Goal: Information Seeking & Learning: Understand process/instructions

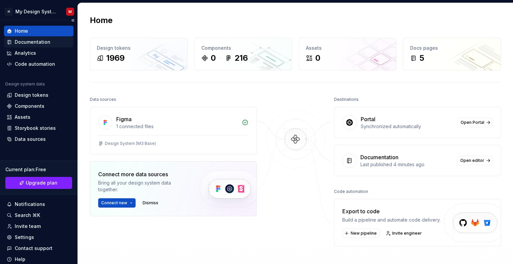
click at [36, 42] on div "Documentation" at bounding box center [33, 42] width 36 height 7
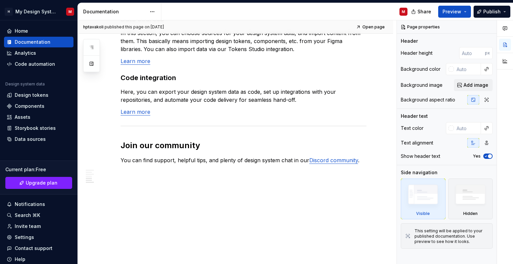
scroll to position [575, 0]
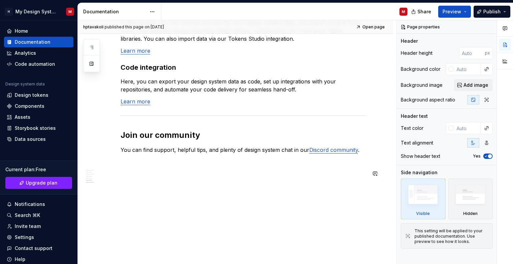
click at [242, 198] on div "hptavakoli published this page on [DATE] Open page Welcome! You’ve landed in yo…" at bounding box center [237, 142] width 319 height 244
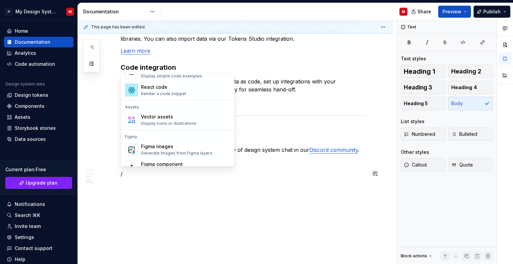
scroll to position [602, 0]
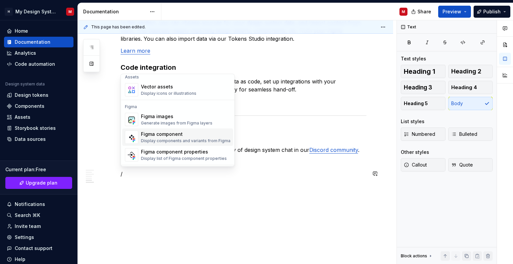
click at [196, 135] on div "Figma component" at bounding box center [186, 134] width 90 height 7
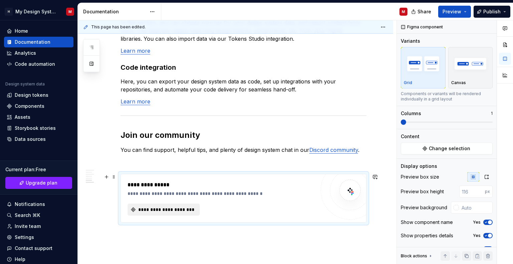
click at [147, 206] on button "**********" at bounding box center [164, 210] width 72 height 12
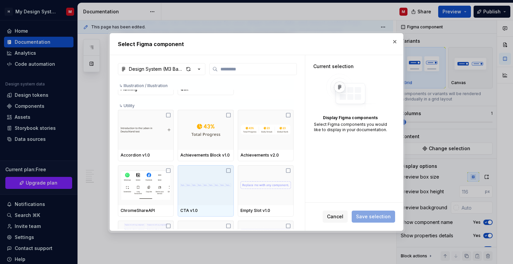
scroll to position [2507, 0]
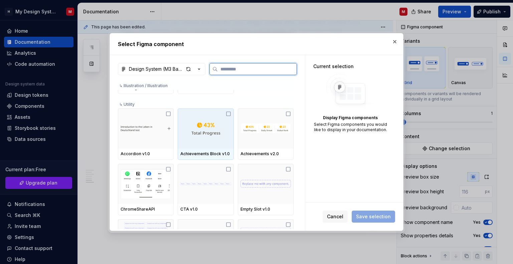
click at [226, 111] on icon at bounding box center [228, 113] width 5 height 5
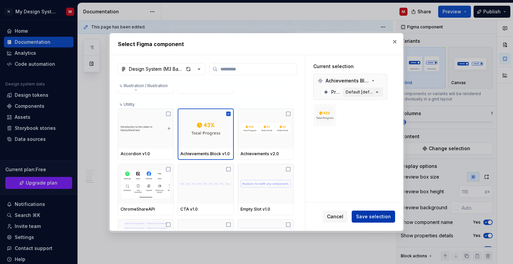
click at [375, 214] on span "Save selection" at bounding box center [373, 217] width 35 height 7
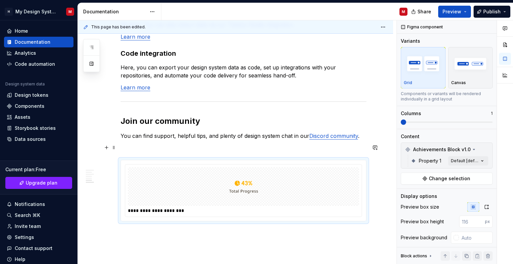
scroll to position [632, 0]
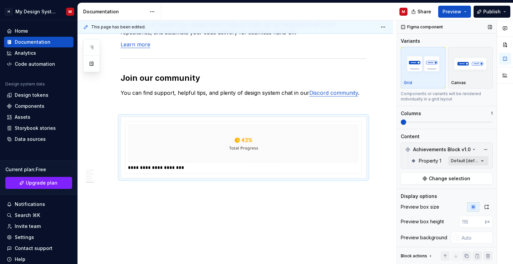
click at [471, 160] on div "Comments Open comments No comments yet Select ‘Comment’ from the block context …" at bounding box center [455, 142] width 116 height 244
click at [475, 172] on span "button" at bounding box center [474, 172] width 4 height 4
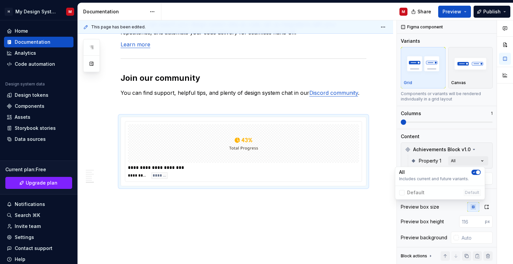
click at [475, 172] on icon "button" at bounding box center [474, 172] width 5 height 4
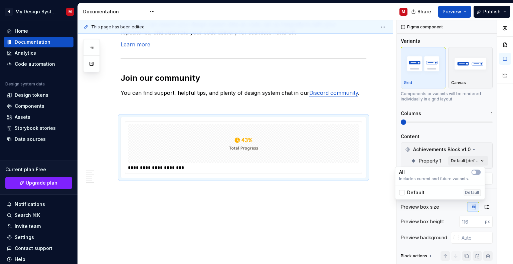
click at [357, 159] on html "H My Design System M Home Documentation Analytics Code automation Design system…" at bounding box center [256, 132] width 513 height 264
click at [463, 177] on span "Change selection" at bounding box center [449, 178] width 41 height 7
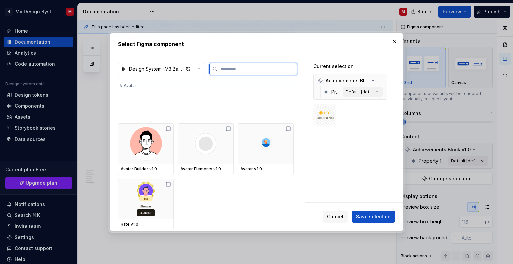
scroll to position [3075, 0]
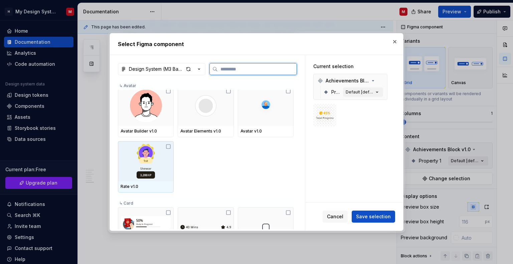
click at [166, 152] on div at bounding box center [146, 161] width 56 height 40
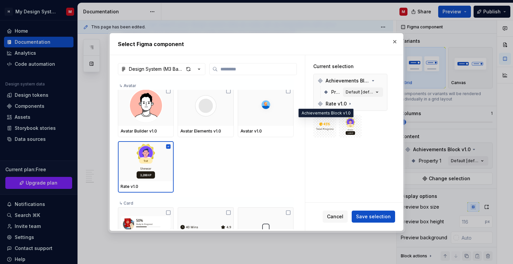
click at [334, 121] on span at bounding box center [324, 126] width 23 height 23
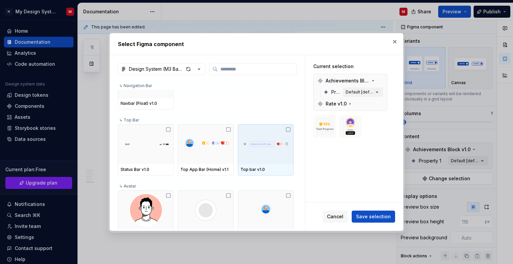
scroll to position [2974, 0]
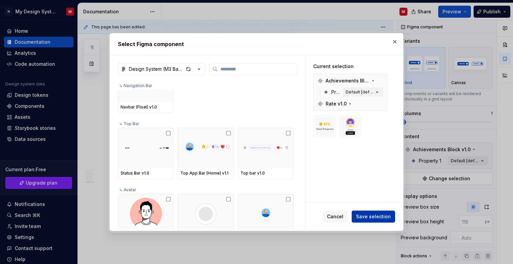
click at [367, 215] on span "Save selection" at bounding box center [373, 217] width 35 height 7
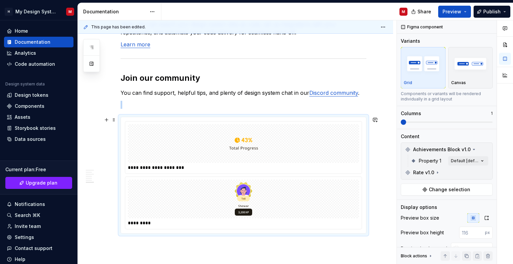
click at [222, 199] on div at bounding box center [243, 199] width 231 height 39
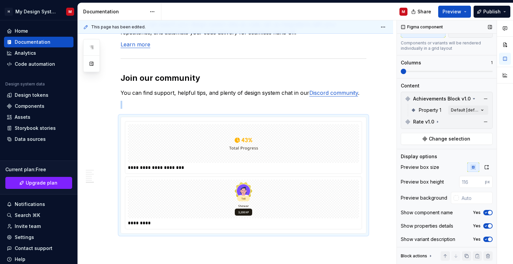
scroll to position [51, 0]
click at [455, 122] on div "Rate v1.0" at bounding box center [447, 121] width 89 height 11
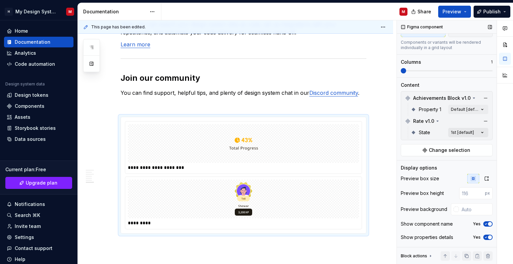
click at [455, 131] on div "Comments Open comments No comments yet Select ‘Comment’ from the block context …" at bounding box center [455, 142] width 116 height 244
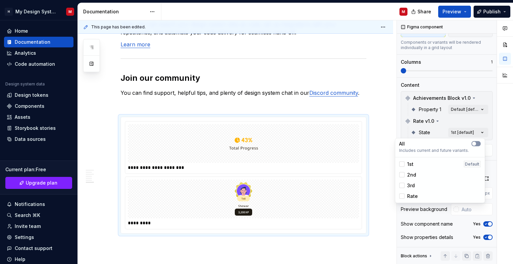
click at [472, 144] on icon "button" at bounding box center [474, 144] width 5 height 4
click at [477, 145] on icon "button" at bounding box center [474, 144] width 5 height 4
click at [479, 162] on div "Default" at bounding box center [472, 164] width 17 height 7
click at [475, 148] on span "Includes current and future variants." at bounding box center [440, 150] width 82 height 5
click at [404, 141] on p "All" at bounding box center [402, 144] width 6 height 7
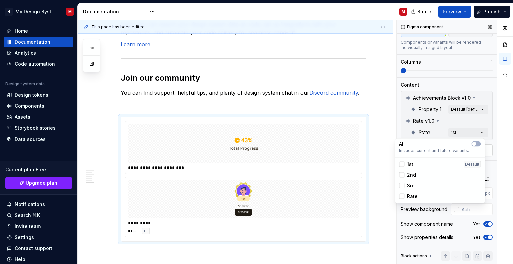
drag, startPoint x: 448, startPoint y: 136, endPoint x: 461, endPoint y: 149, distance: 18.0
click at [448, 137] on div "Comments Open comments No comments yet Select ‘Comment’ from the block context …" at bounding box center [455, 142] width 116 height 244
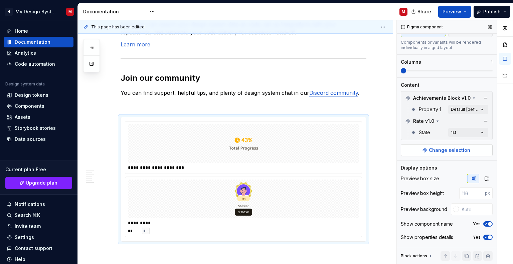
click at [459, 148] on span "Change selection" at bounding box center [449, 150] width 41 height 7
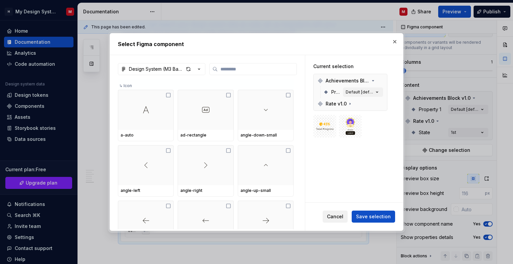
click at [346, 217] on button "Cancel" at bounding box center [335, 217] width 25 height 12
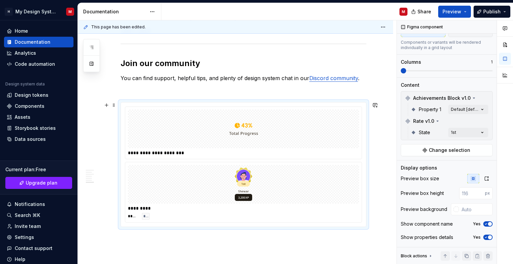
scroll to position [696, 0]
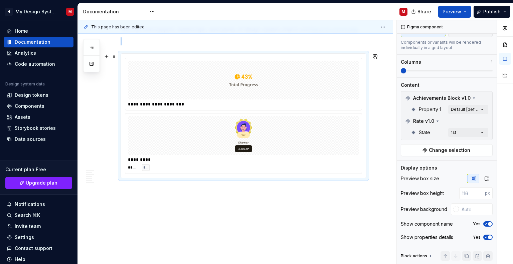
click at [143, 169] on span "***" at bounding box center [145, 167] width 5 height 5
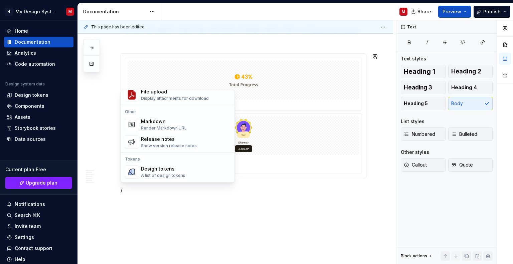
scroll to position [468, 0]
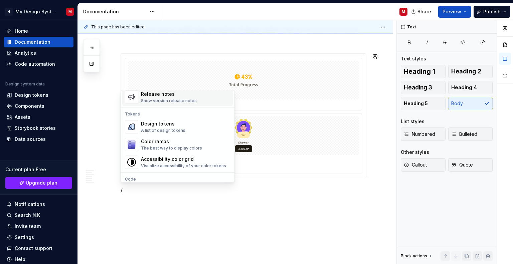
type textarea "*"
